Goal: Task Accomplishment & Management: Use online tool/utility

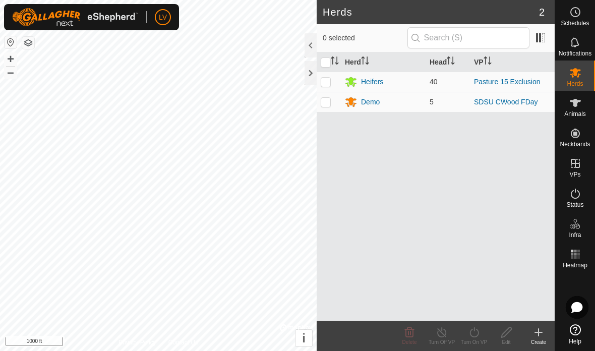
click at [577, 256] on icon at bounding box center [576, 254] width 12 height 12
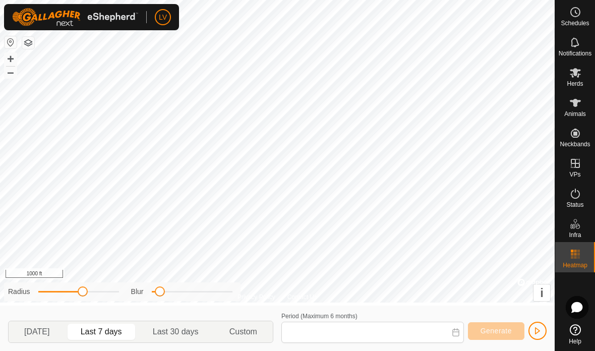
type input "[DATE] - [DATE]"
click at [535, 327] on span "button" at bounding box center [538, 331] width 8 height 8
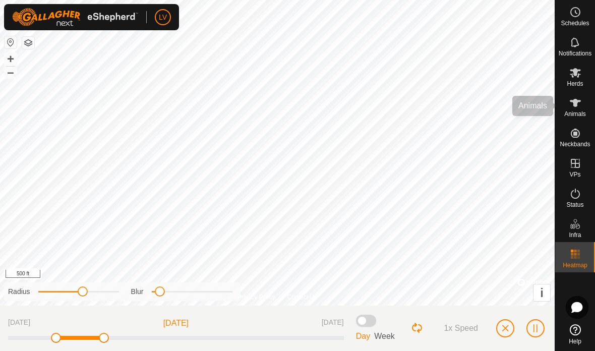
click at [576, 105] on icon at bounding box center [575, 103] width 11 height 8
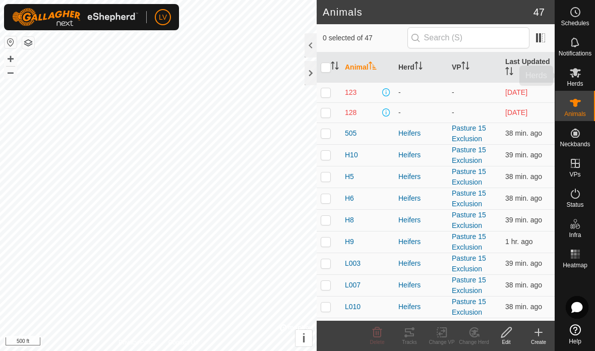
click at [579, 73] on icon at bounding box center [576, 73] width 12 height 12
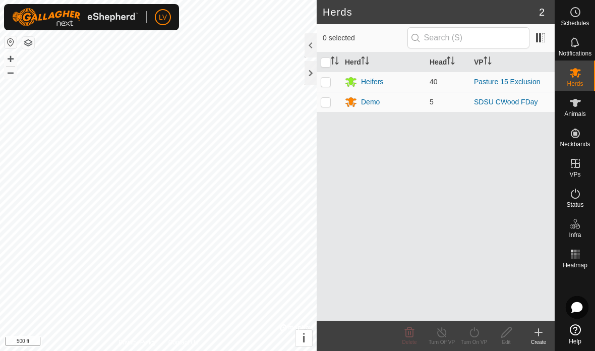
click at [373, 71] on th "Herd" at bounding box center [383, 62] width 85 height 20
click at [374, 97] on div "Heifers" at bounding box center [372, 102] width 22 height 11
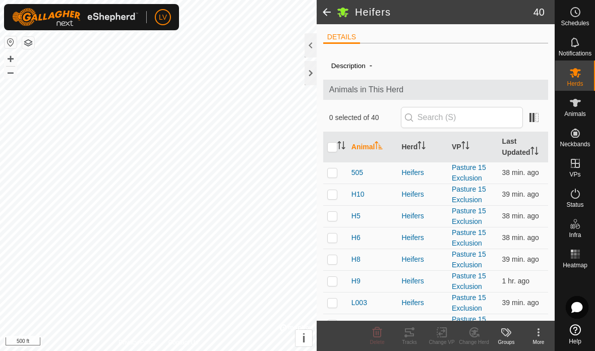
click at [328, 171] on p-checkbox at bounding box center [333, 173] width 10 height 8
checkbox input "true"
click at [333, 191] on p-checkbox at bounding box center [333, 194] width 10 height 8
checkbox input "true"
click at [336, 218] on p-checkbox at bounding box center [333, 216] width 10 height 8
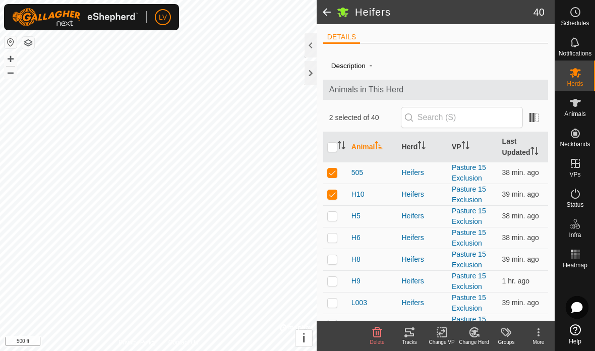
checkbox input "true"
click at [331, 233] on td at bounding box center [335, 238] width 24 height 22
checkbox input "true"
click at [330, 261] on p-checkbox at bounding box center [333, 259] width 10 height 8
checkbox input "true"
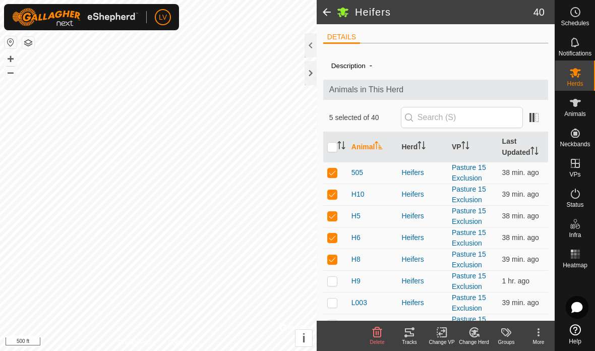
click at [410, 334] on icon at bounding box center [410, 333] width 12 height 12
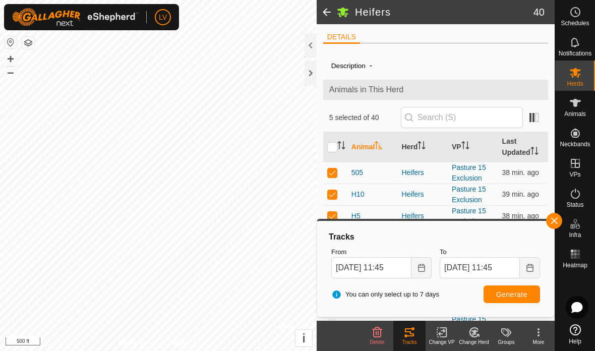
click at [305, 75] on div at bounding box center [311, 73] width 12 height 24
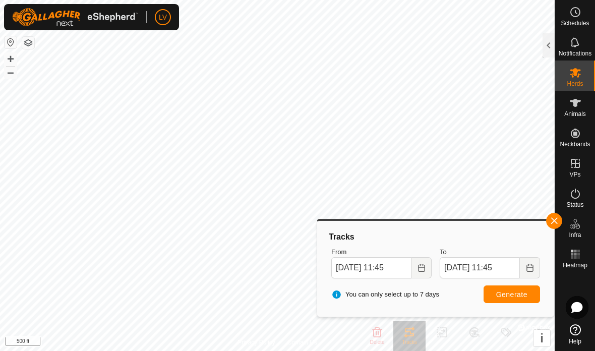
click at [549, 225] on button "button" at bounding box center [555, 221] width 16 height 16
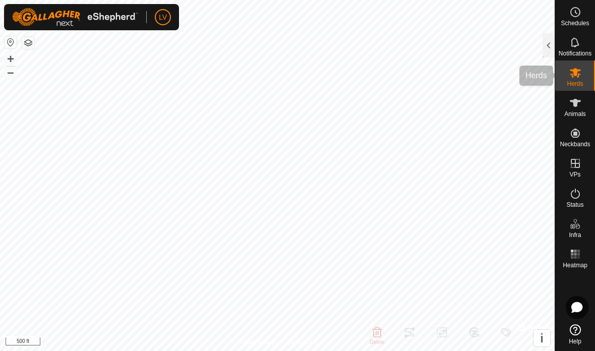
click at [579, 79] on es-mob-svg-icon at bounding box center [576, 73] width 18 height 16
click at [547, 43] on div at bounding box center [549, 45] width 12 height 24
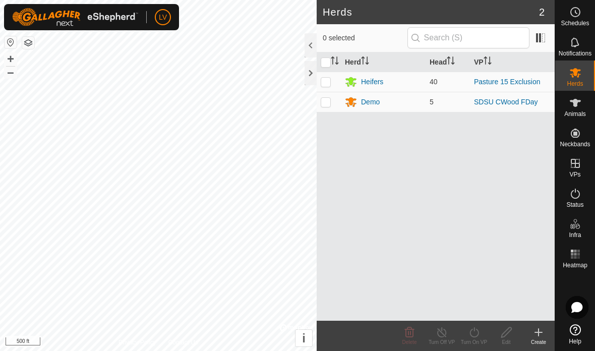
click at [373, 77] on div "Heifers" at bounding box center [372, 82] width 22 height 11
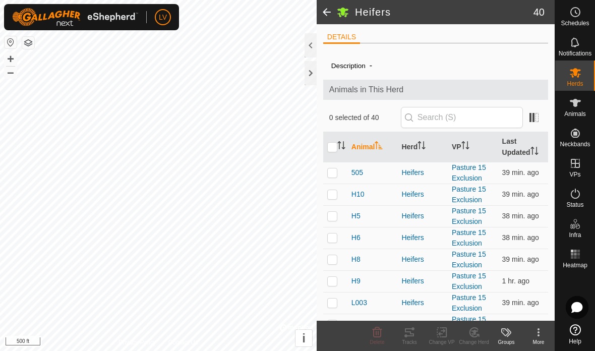
click at [335, 167] on td at bounding box center [335, 173] width 24 height 22
checkbox input "true"
click at [332, 192] on p-checkbox at bounding box center [333, 194] width 10 height 8
checkbox input "true"
click at [329, 207] on td at bounding box center [335, 216] width 24 height 22
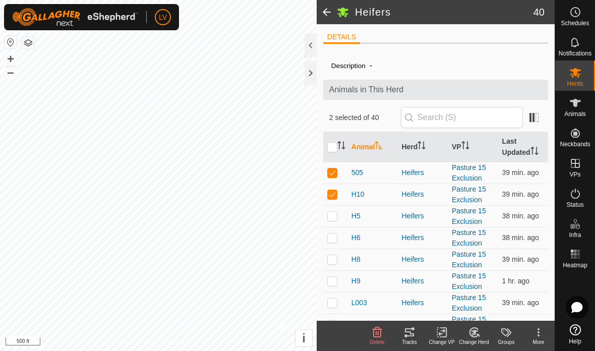
checkbox input "true"
click at [410, 334] on icon at bounding box center [410, 333] width 12 height 12
